Goal: Learn about a topic: Learn about a topic

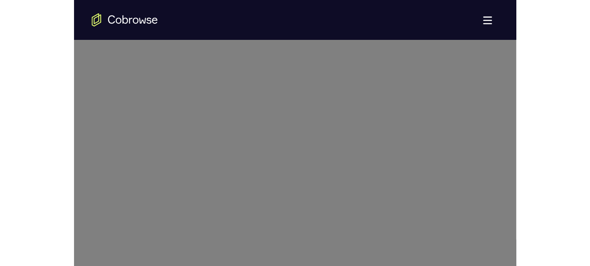
scroll to position [450, 0]
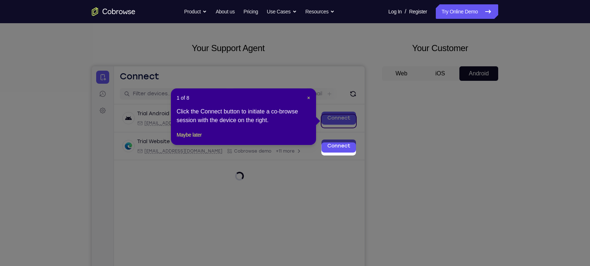
scroll to position [0, 0]
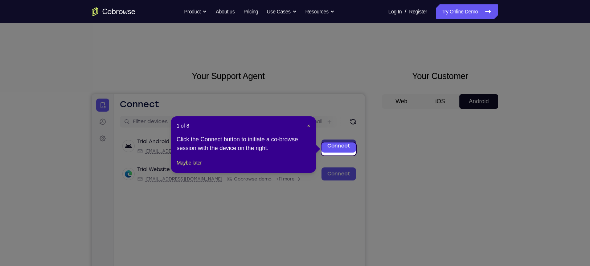
click at [304, 125] on header "1 of 8 ×" at bounding box center [243, 125] width 133 height 7
click at [312, 126] on div "1 of 8 × Click the Connect button to initiate a co-browse session with the devi…" at bounding box center [243, 144] width 145 height 57
click at [309, 127] on span "×" at bounding box center [308, 126] width 3 height 6
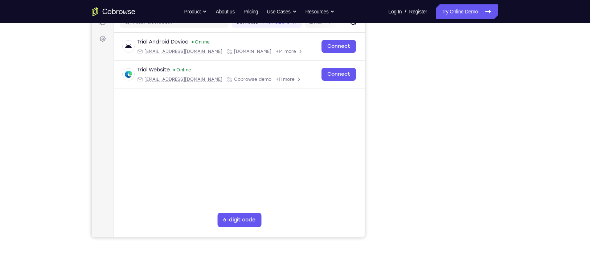
scroll to position [99, 0]
click at [377, 118] on div "Your Support Agent Your Customer Web iOS Android" at bounding box center [295, 104] width 406 height 268
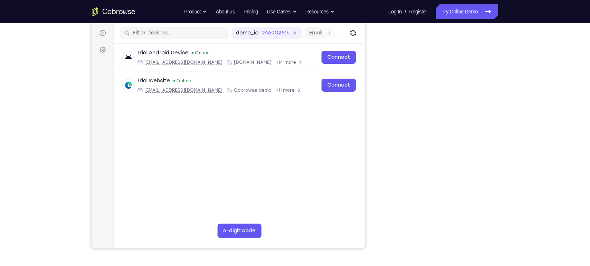
scroll to position [89, 0]
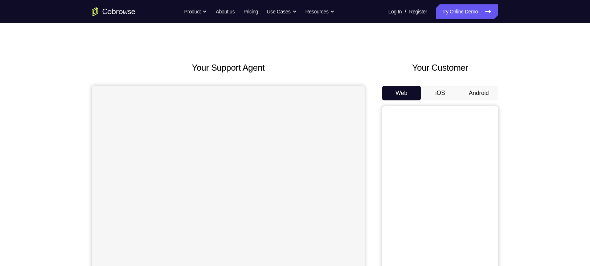
scroll to position [8, 0]
click at [463, 90] on button "Android" at bounding box center [478, 93] width 39 height 15
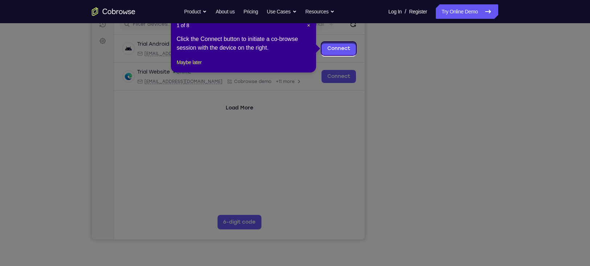
scroll to position [96, 0]
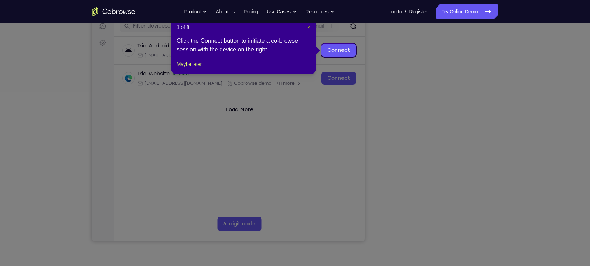
click at [308, 26] on span "×" at bounding box center [308, 27] width 3 height 6
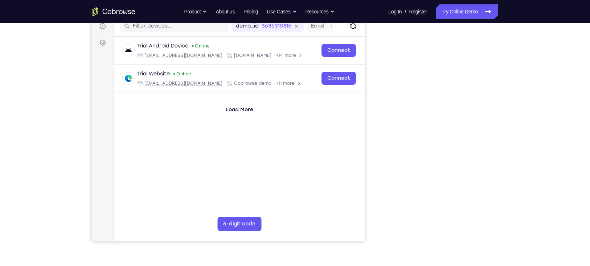
scroll to position [95, 0]
